Goal: Task Accomplishment & Management: Use online tool/utility

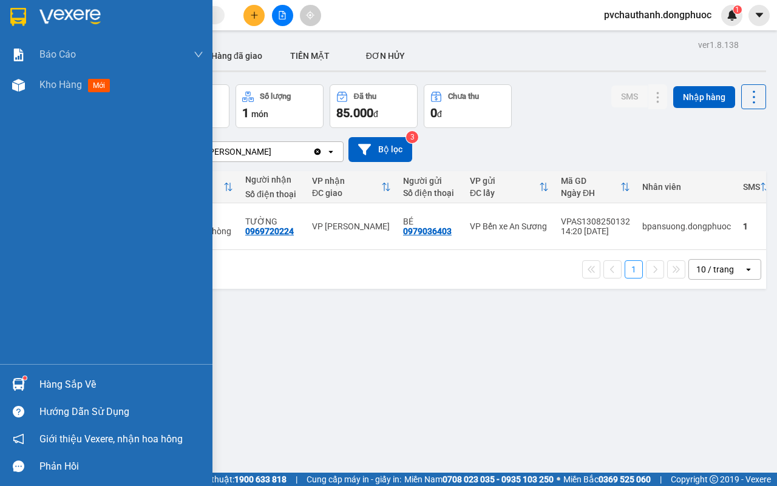
click at [58, 374] on div "Hàng sắp về" at bounding box center [106, 384] width 212 height 27
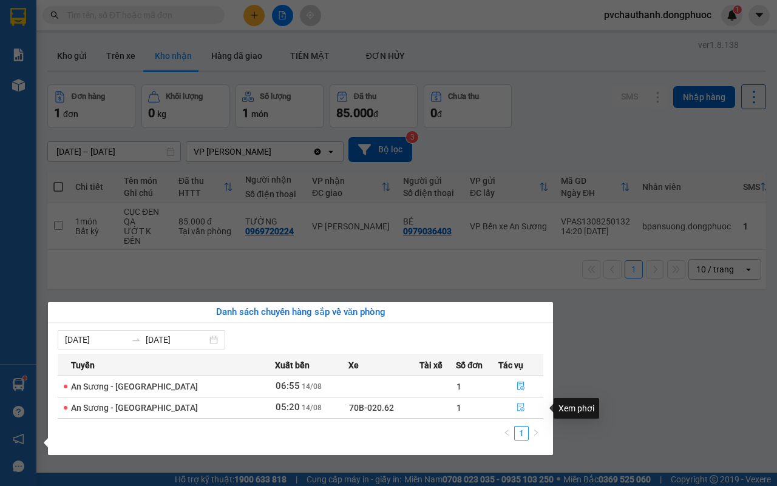
click at [519, 407] on icon "file-done" at bounding box center [520, 407] width 8 height 8
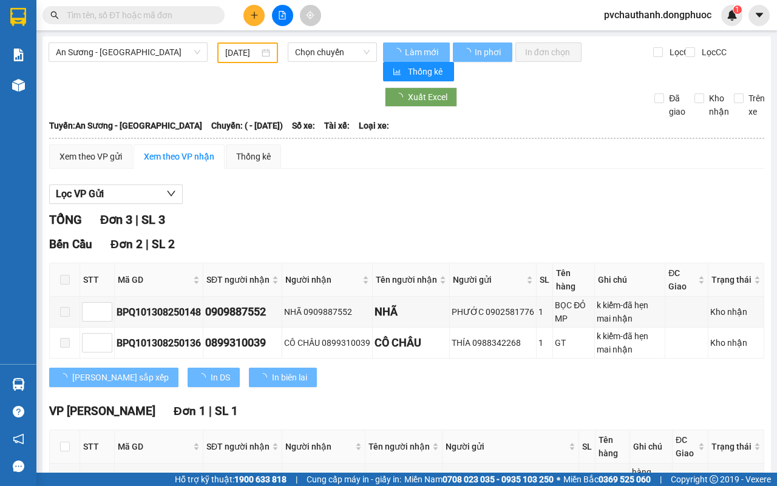
type input "[DATE]"
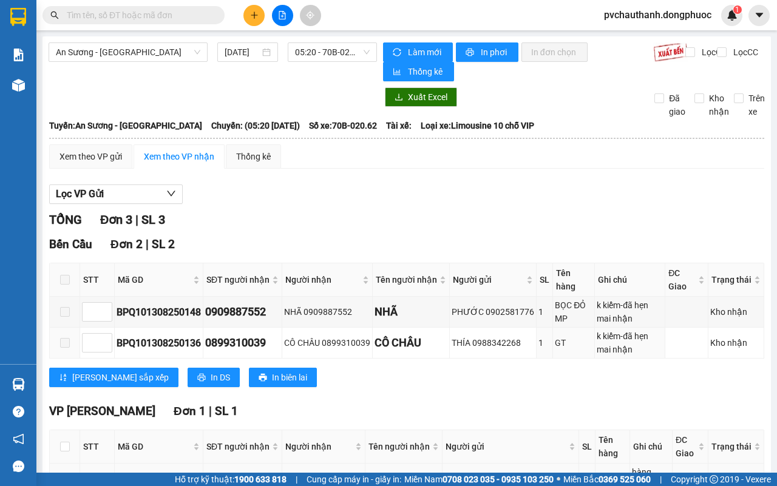
scroll to position [99, 0]
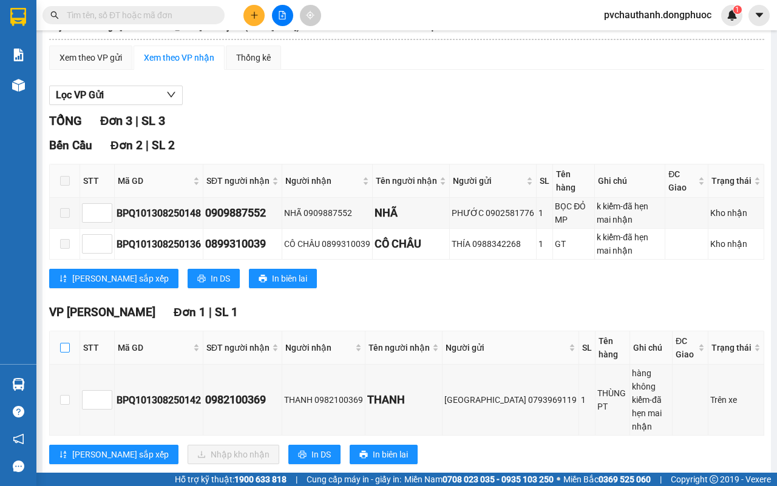
click at [64, 348] on input "checkbox" at bounding box center [65, 348] width 10 height 10
checkbox input "true"
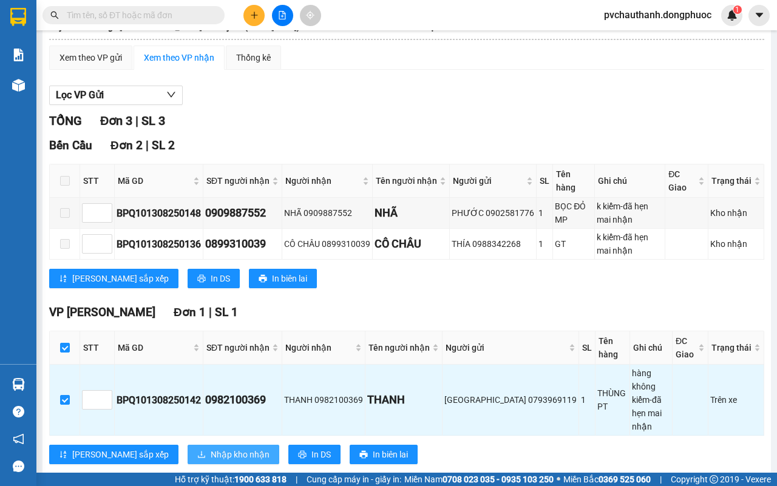
click at [211, 448] on span "Nhập kho nhận" at bounding box center [240, 454] width 59 height 13
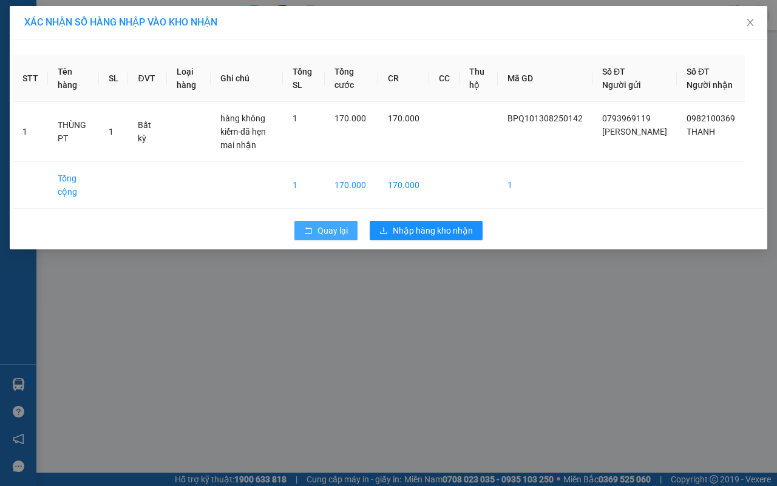
click at [334, 232] on span "Quay lại" at bounding box center [332, 230] width 30 height 13
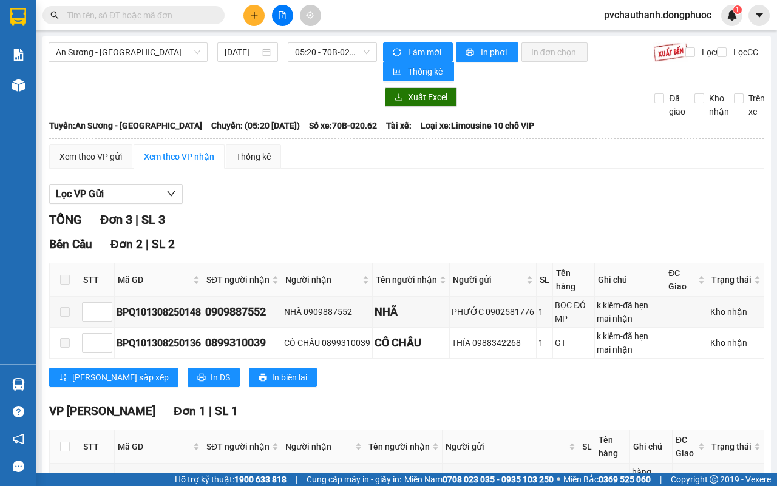
scroll to position [99, 0]
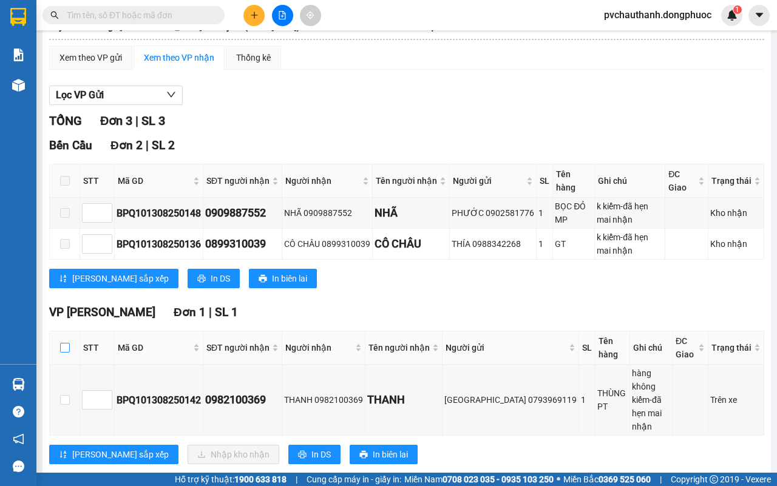
click at [64, 353] on input "checkbox" at bounding box center [65, 348] width 10 height 10
checkbox input "true"
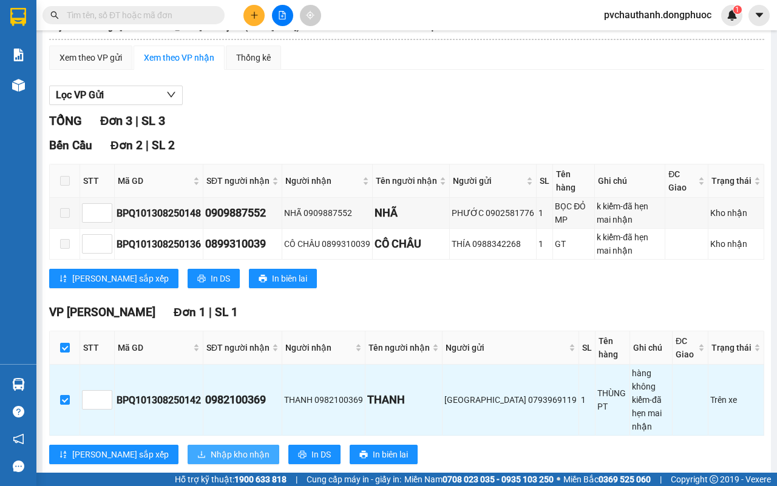
click at [211, 448] on span "Nhập kho nhận" at bounding box center [240, 454] width 59 height 13
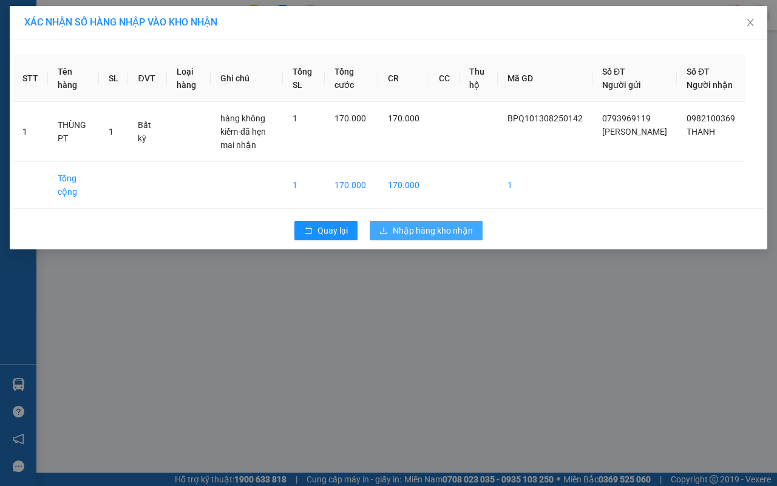
click at [408, 228] on span "Nhập hàng kho nhận" at bounding box center [433, 230] width 80 height 13
